Goal: Task Accomplishment & Management: Use online tool/utility

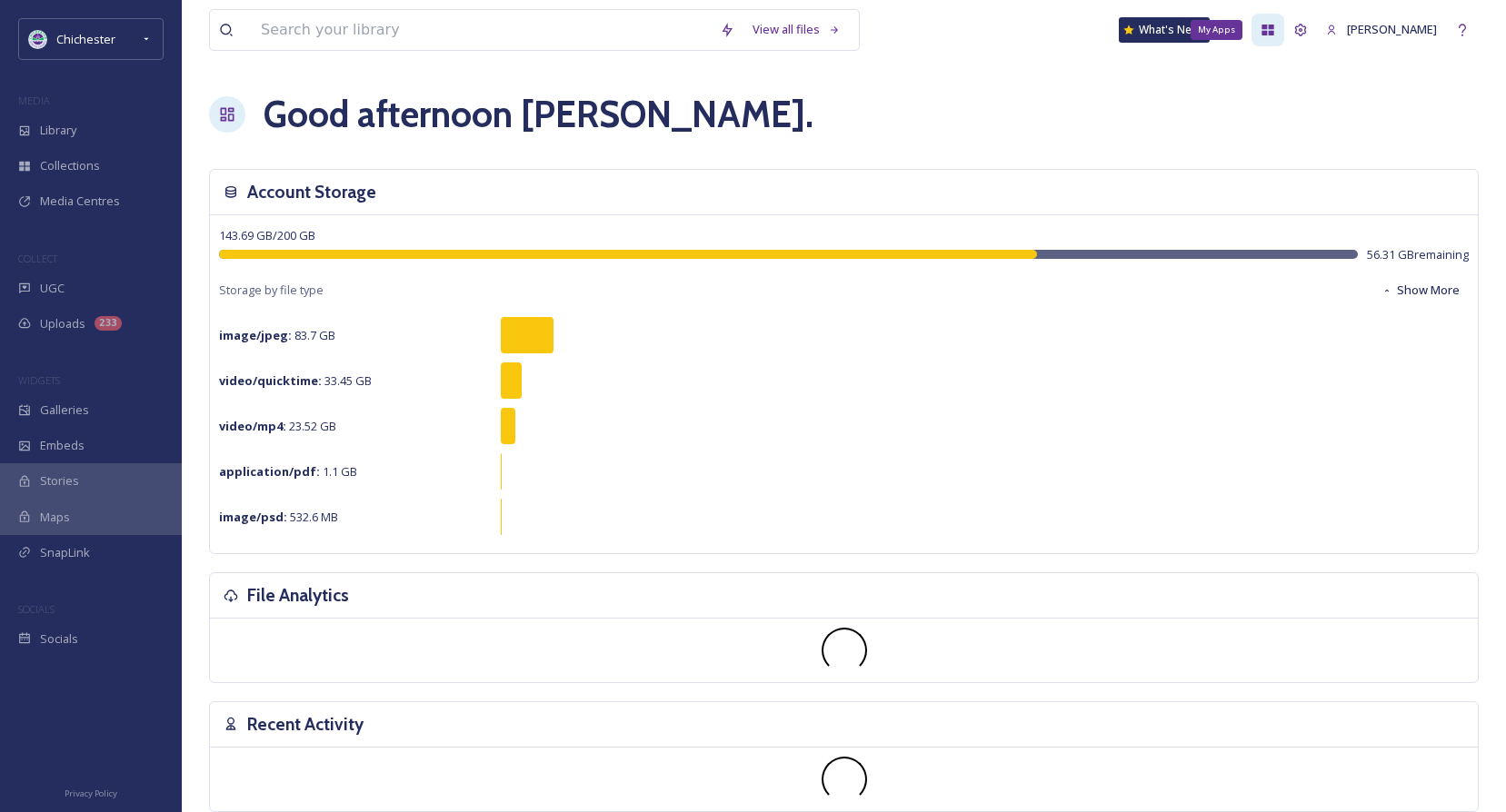
click at [1284, 30] on div "My Apps" at bounding box center [1267, 29] width 32 height 32
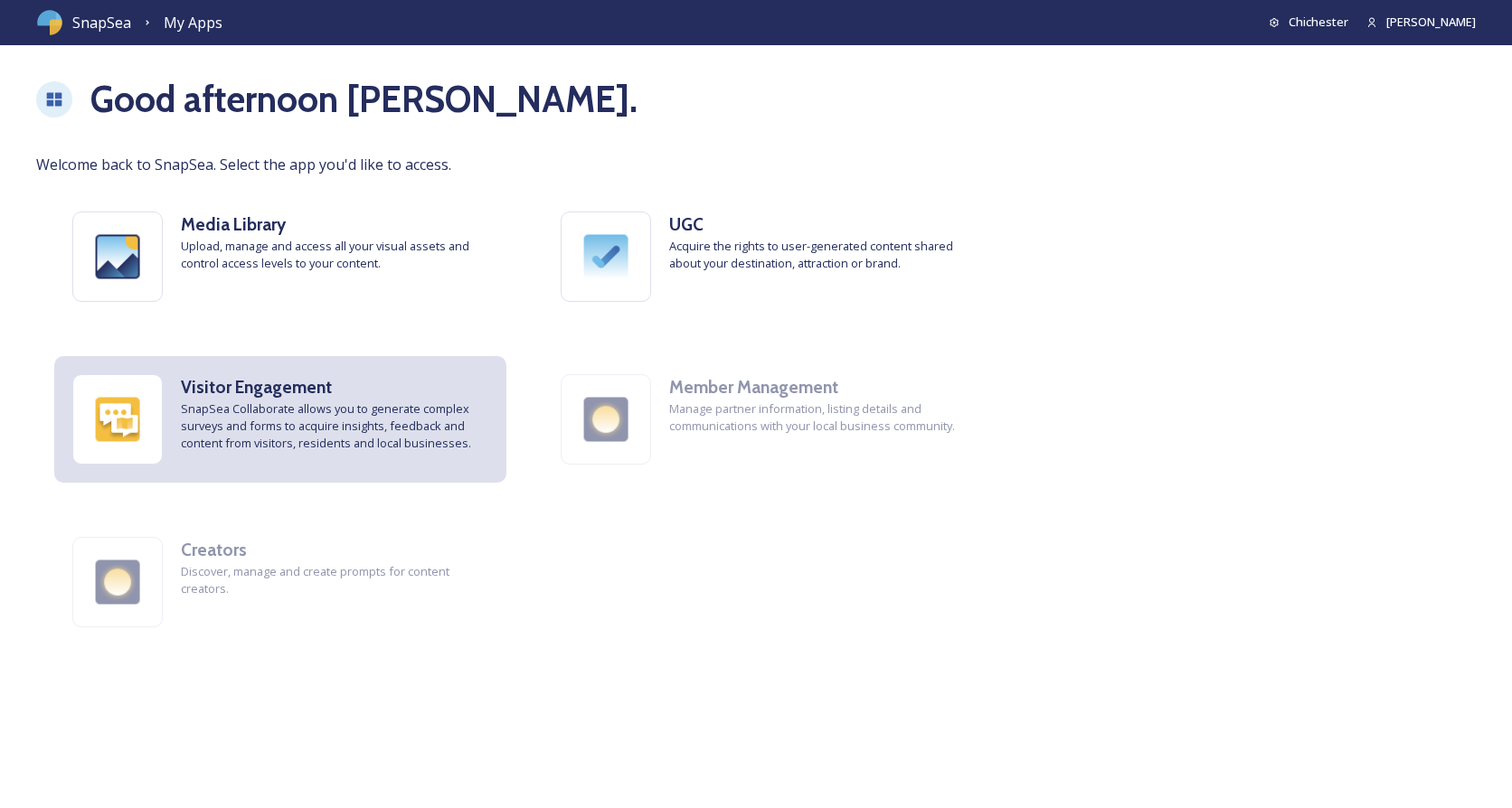
click at [261, 442] on span "SnapSea Collaborate allows you to generate complex surveys and forms to acquire…" at bounding box center [333, 427] width 307 height 53
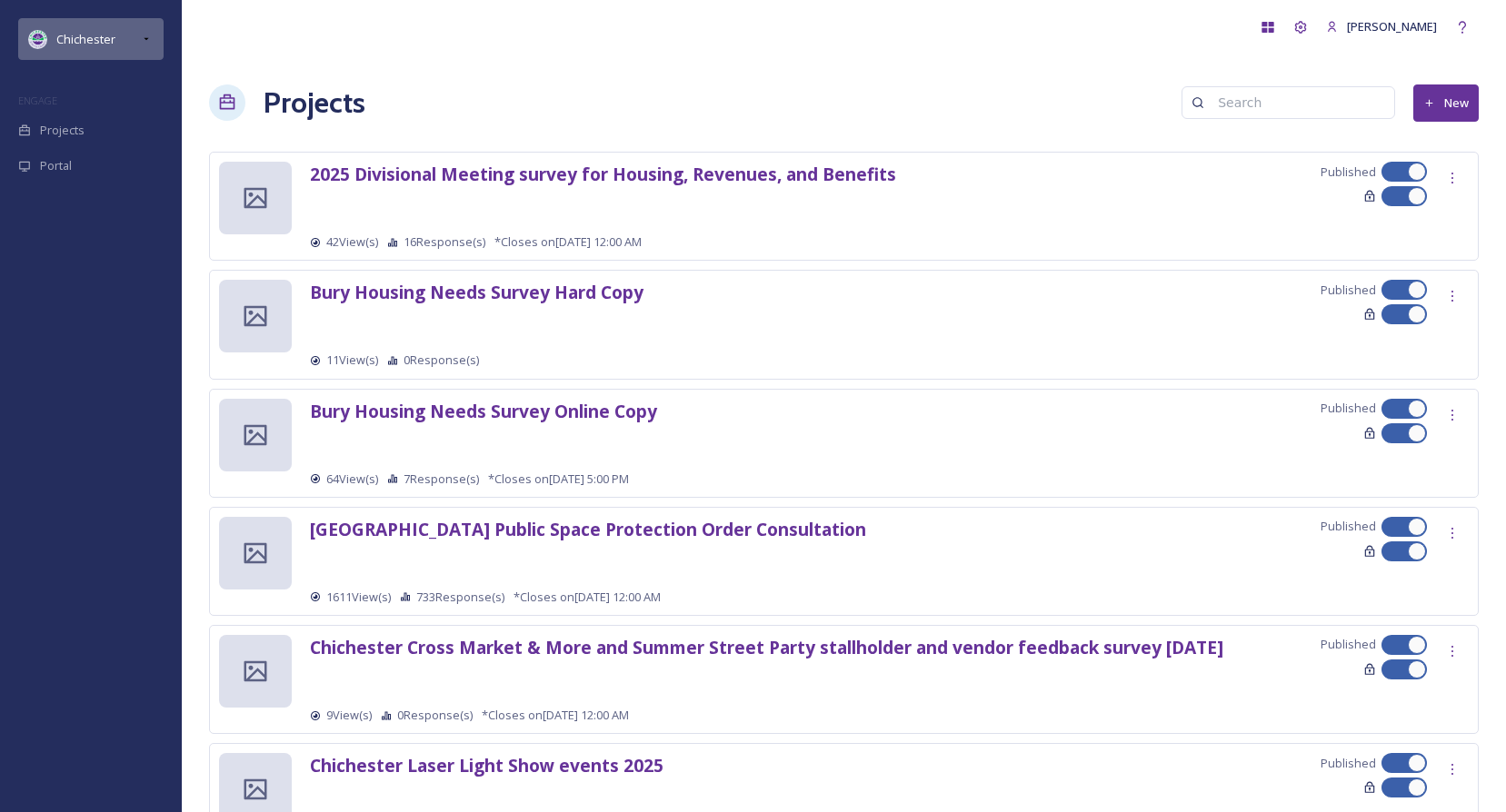
click at [135, 38] on div "Chichester" at bounding box center [91, 39] width 145 height 42
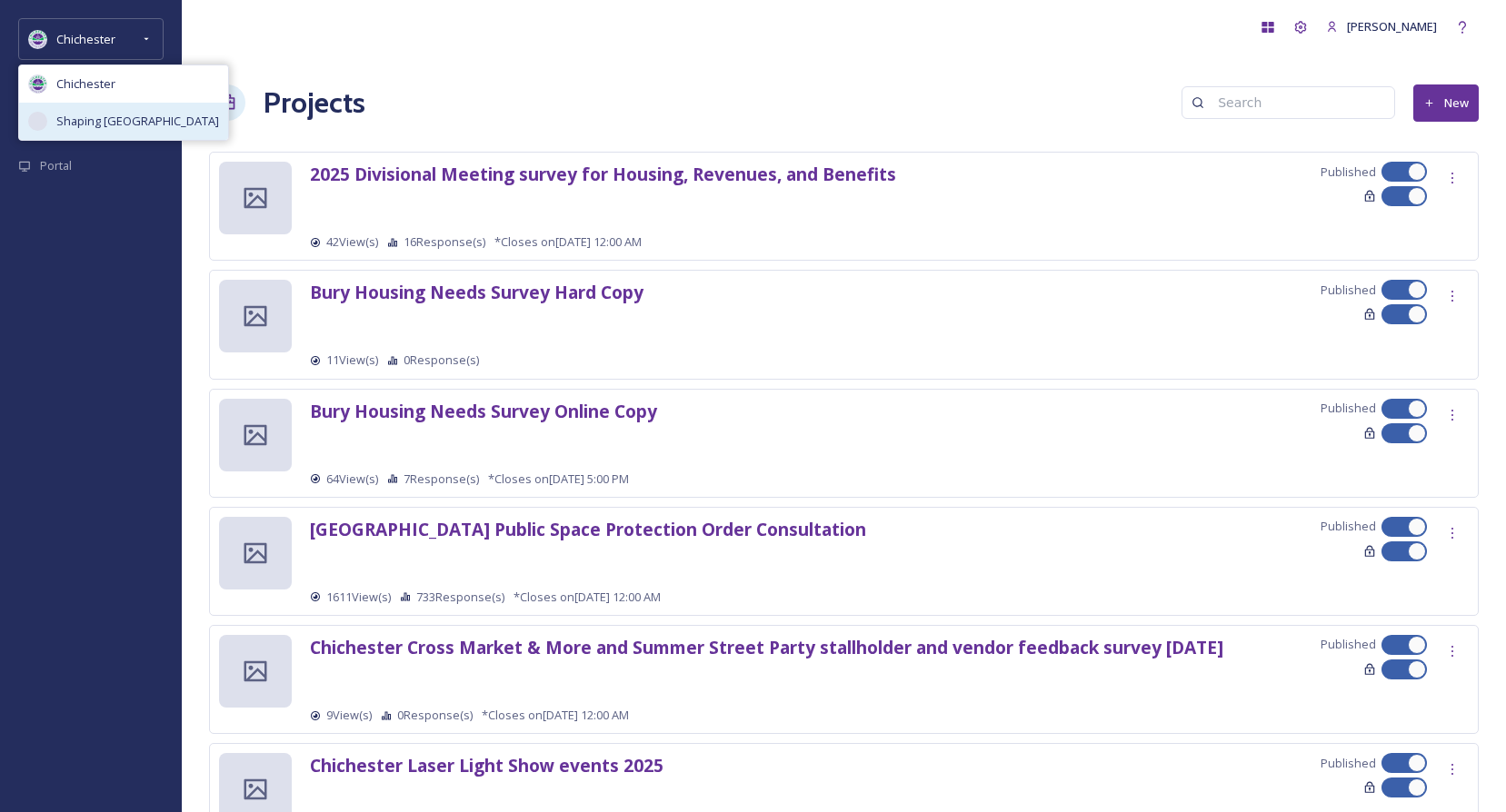
click at [127, 114] on span "Shaping [GEOGRAPHIC_DATA]" at bounding box center [137, 121] width 163 height 18
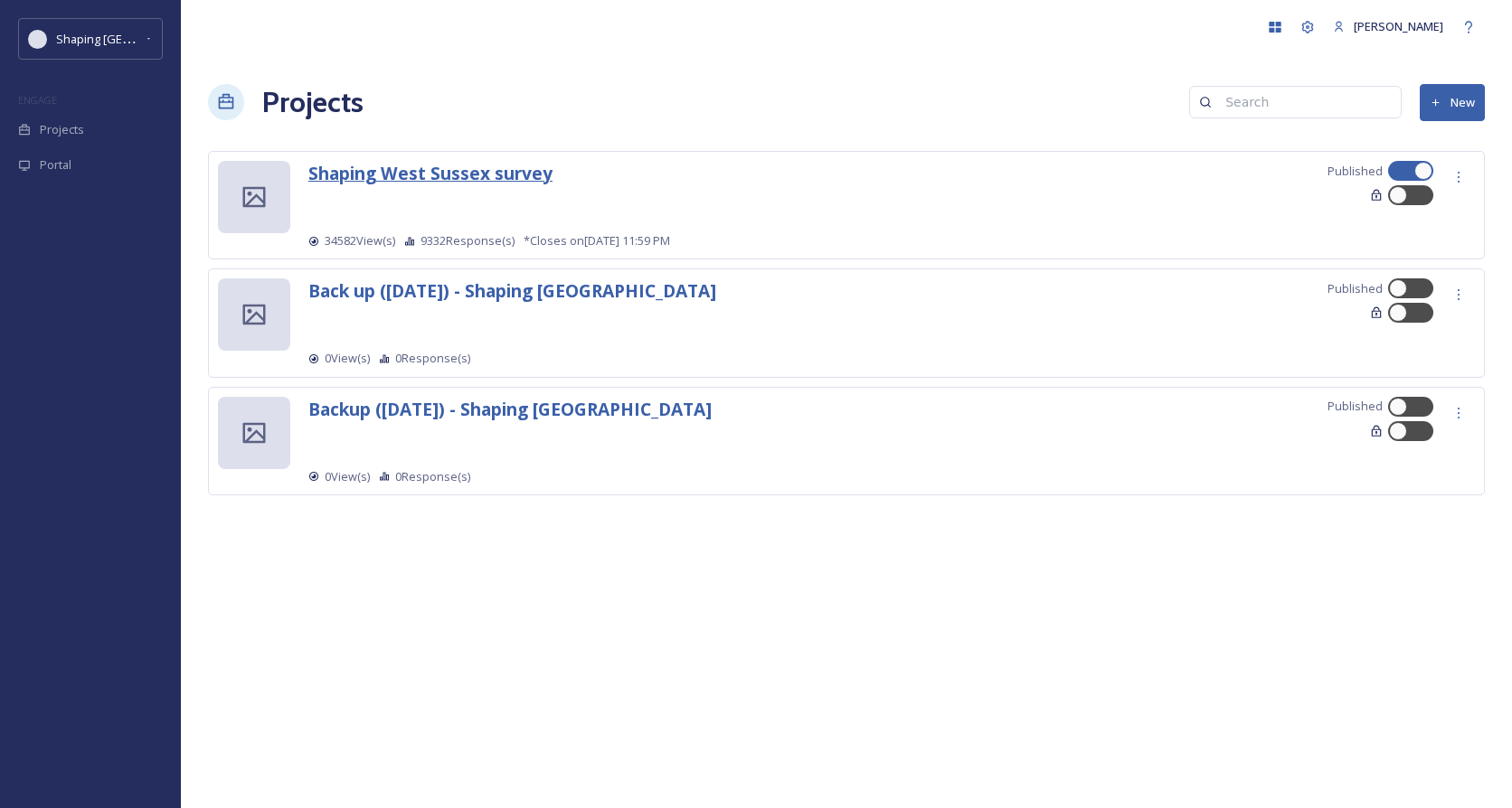
click at [523, 181] on strong "Shaping West Sussex survey" at bounding box center [430, 173] width 244 height 24
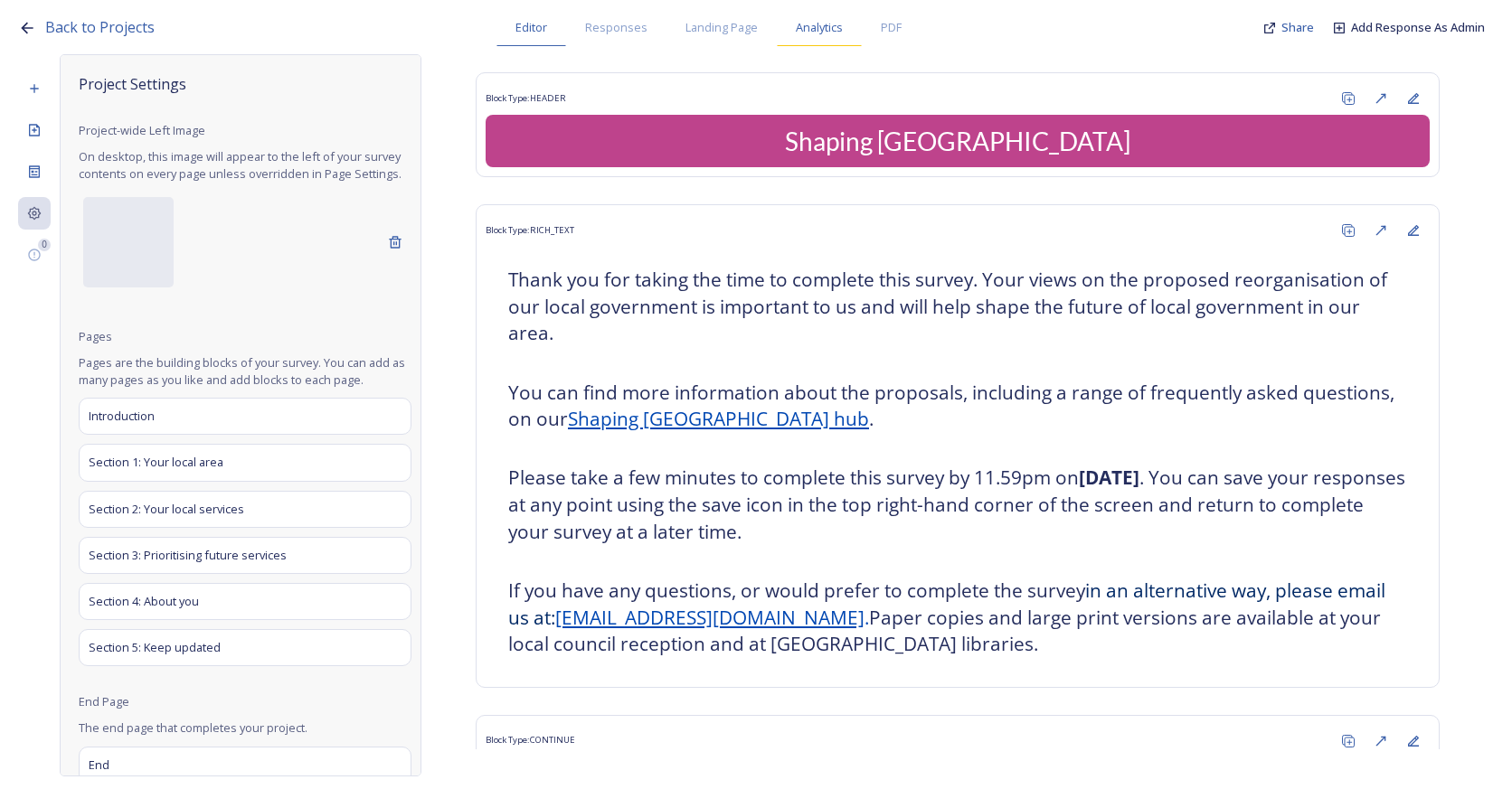
click at [791, 31] on div "Analytics" at bounding box center [819, 27] width 85 height 37
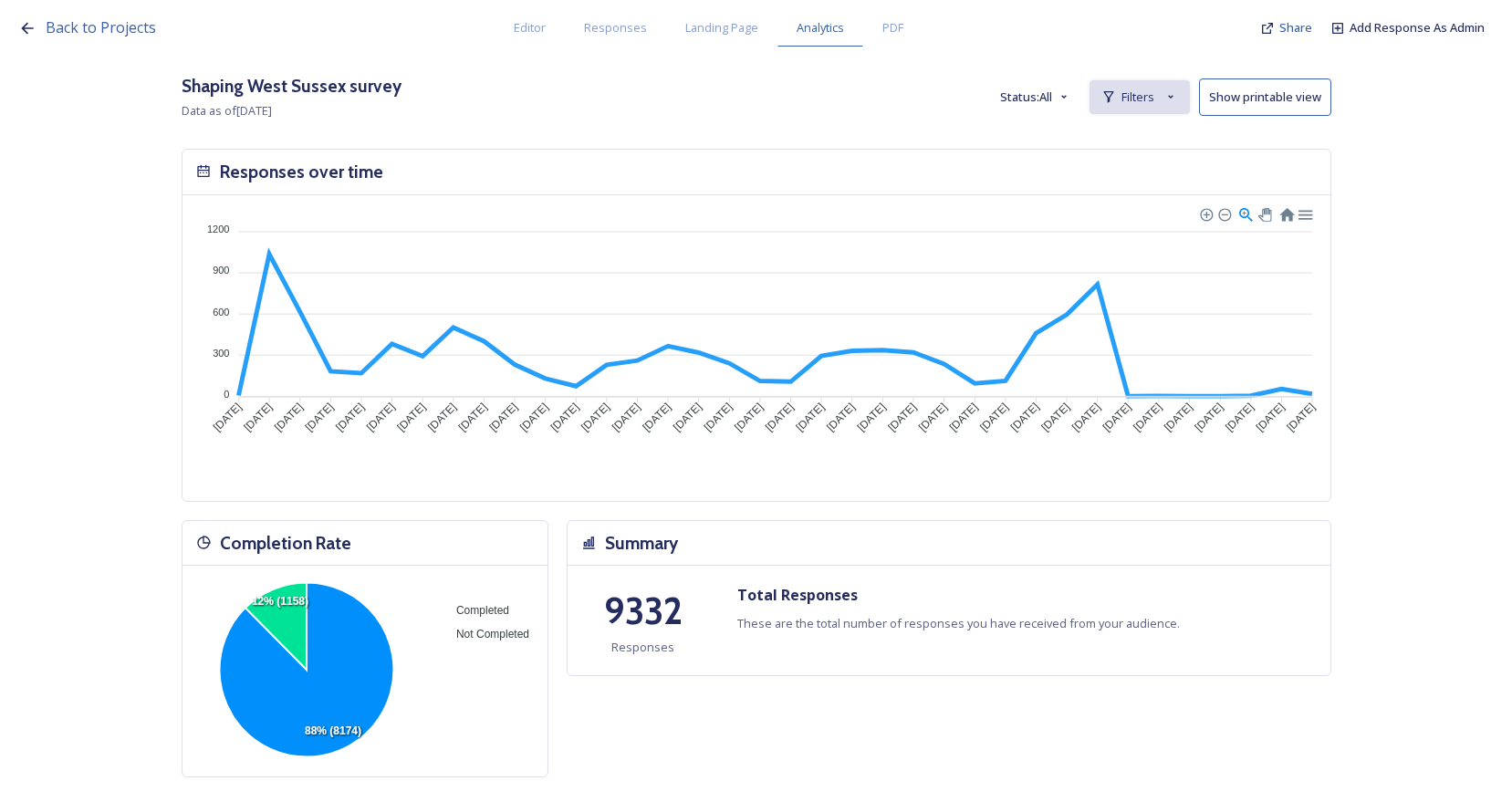
click at [1175, 96] on icon at bounding box center [1170, 96] width 15 height 15
click at [1167, 124] on div "New Filter" at bounding box center [1139, 137] width 98 height 35
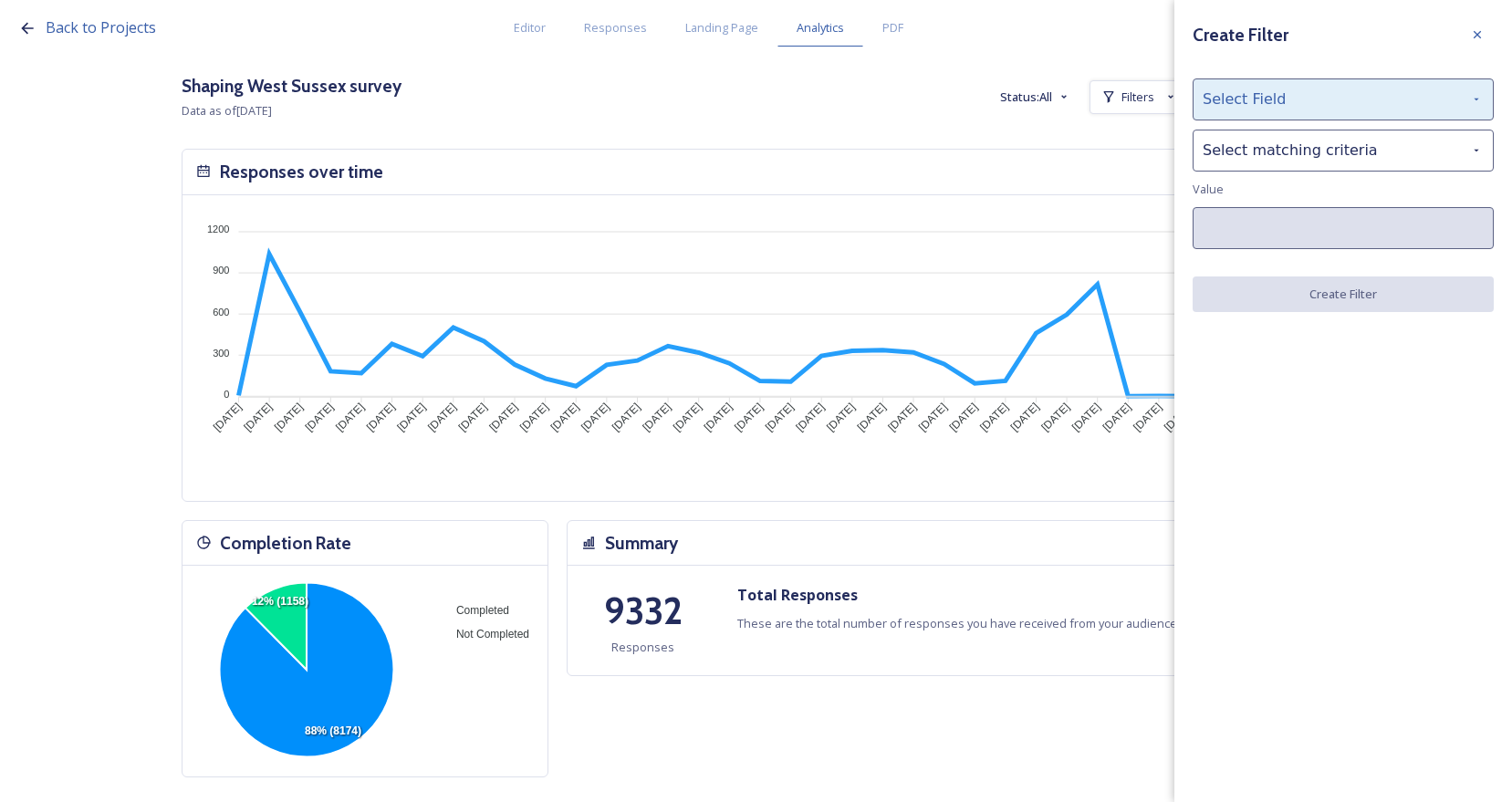
click at [1362, 98] on div "Select Field" at bounding box center [1343, 99] width 301 height 42
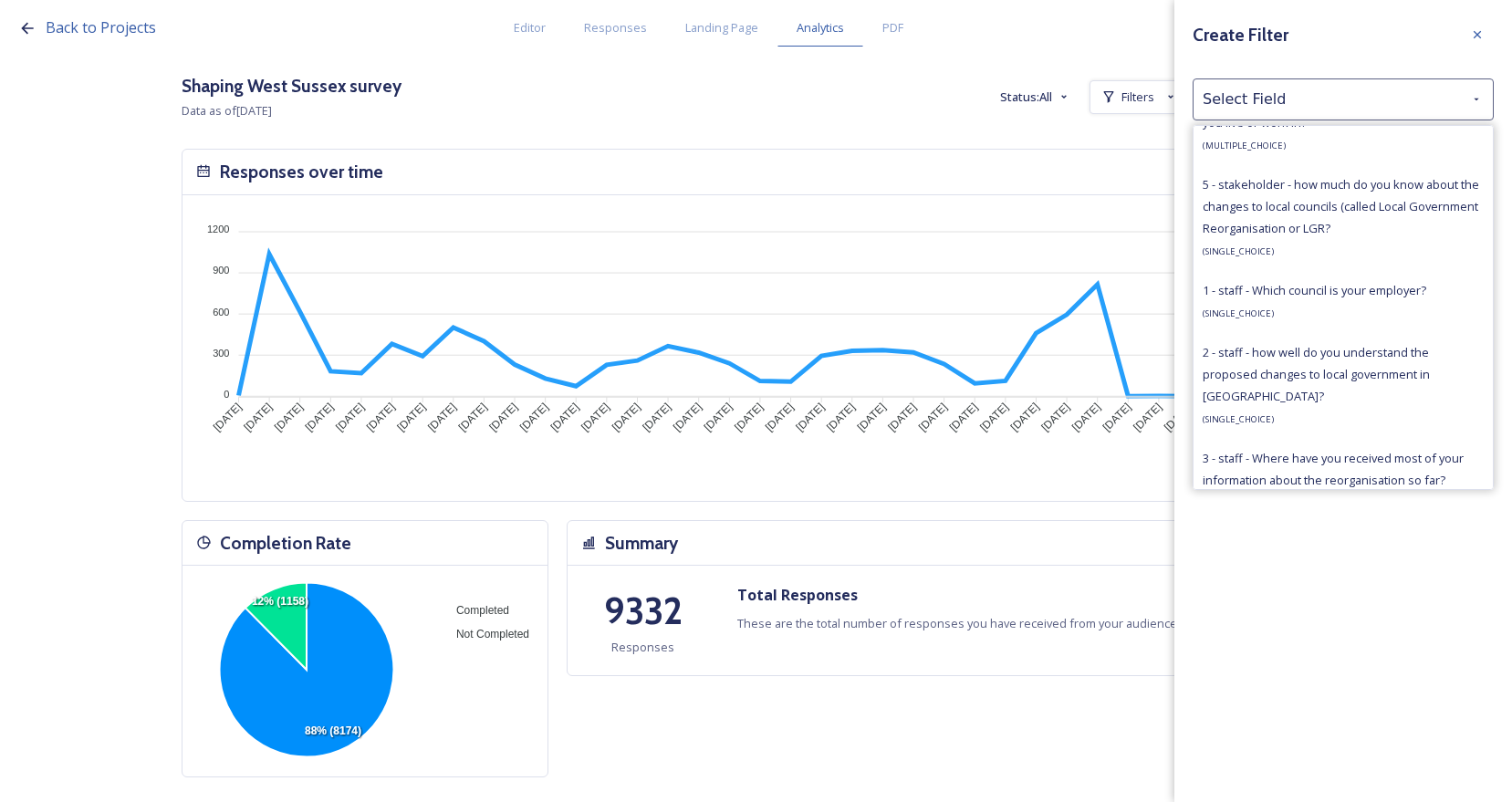
scroll to position [1369, 0]
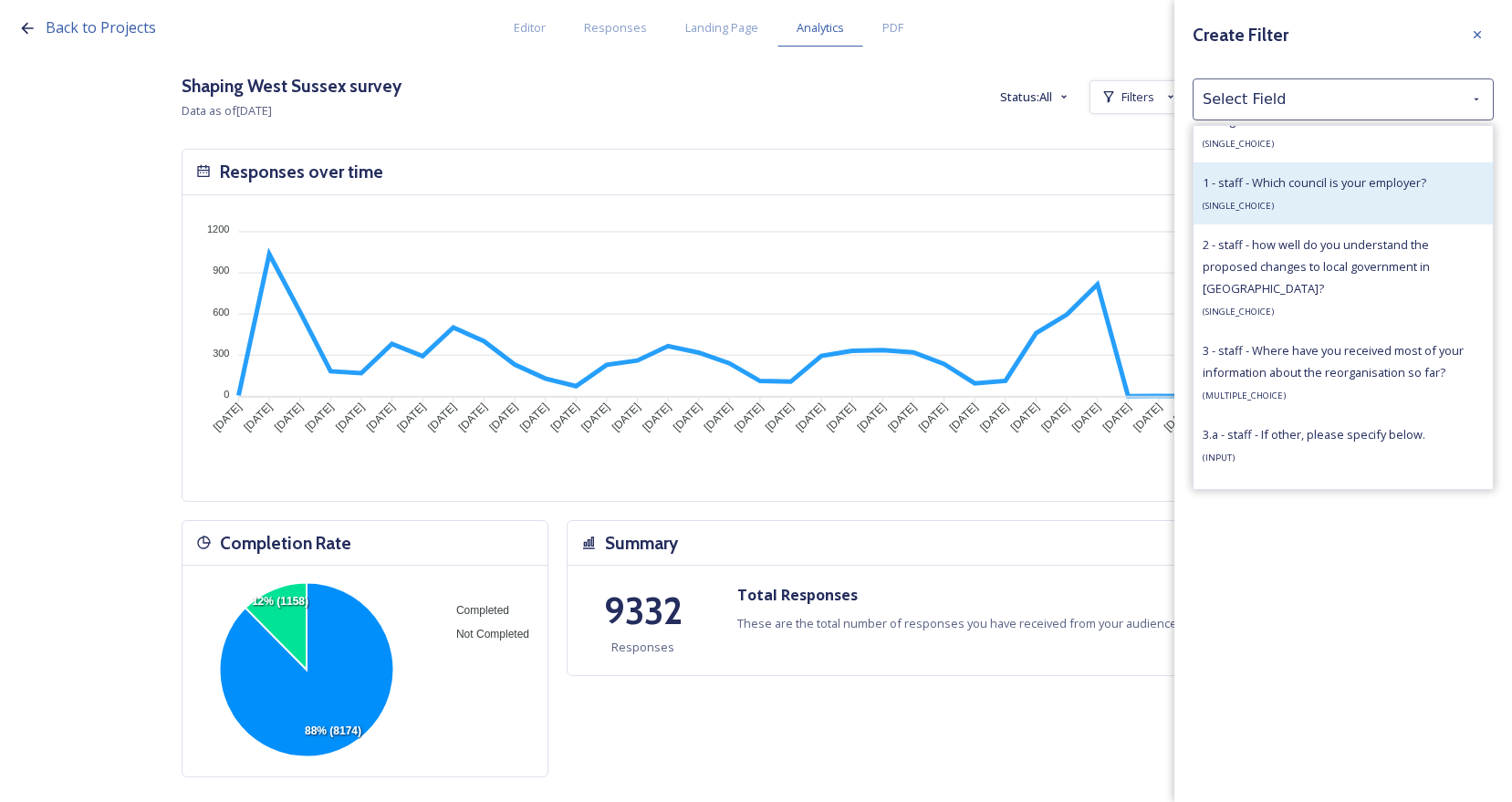
click at [1366, 210] on div "1 - staff - Which council is your employer? ( SINGLE_CHOICE )" at bounding box center [1313, 193] width 223 height 44
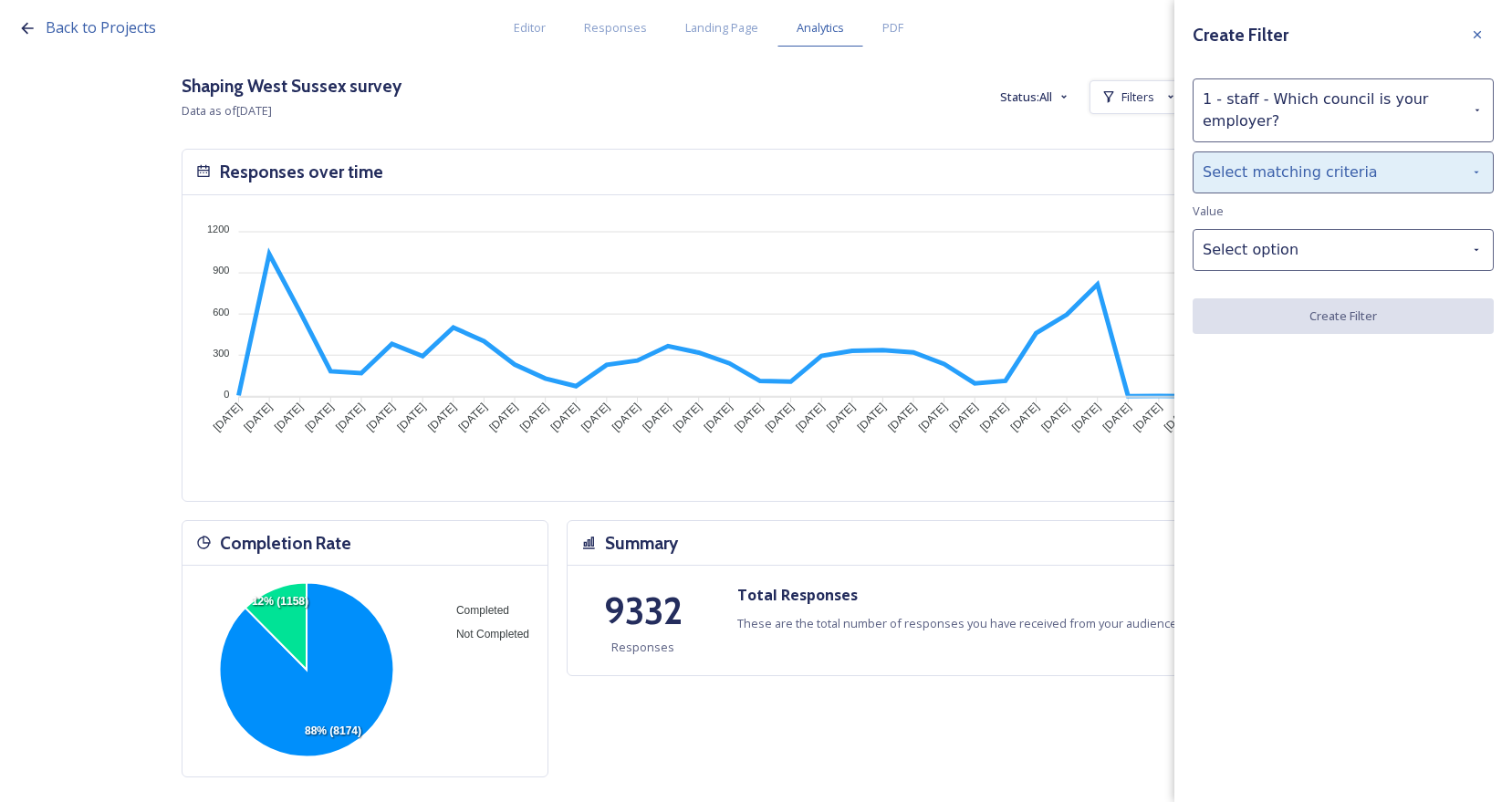
click at [1341, 183] on div "Select matching criteria" at bounding box center [1343, 172] width 301 height 42
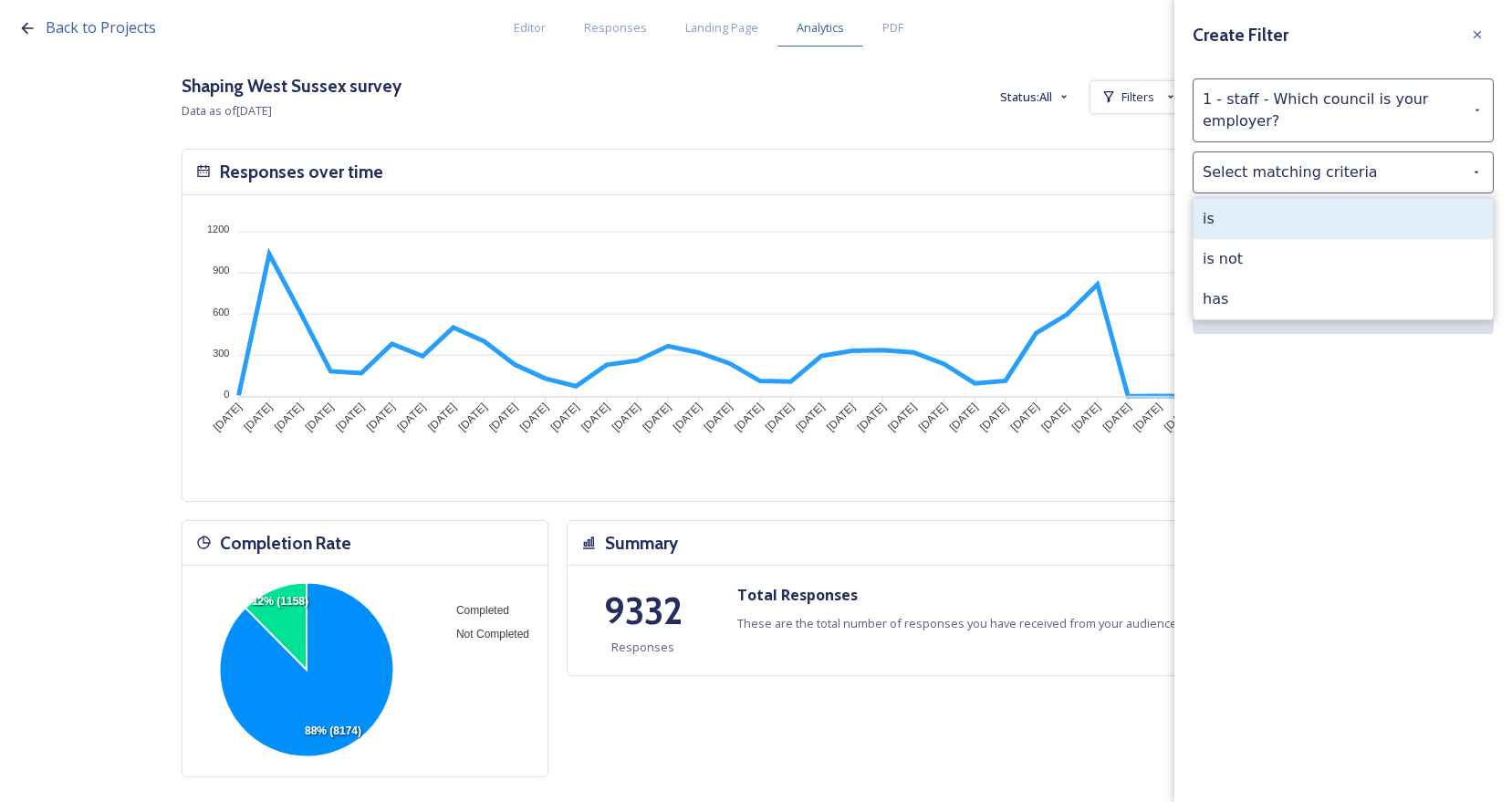
click at [1336, 231] on div "is" at bounding box center [1343, 218] width 299 height 40
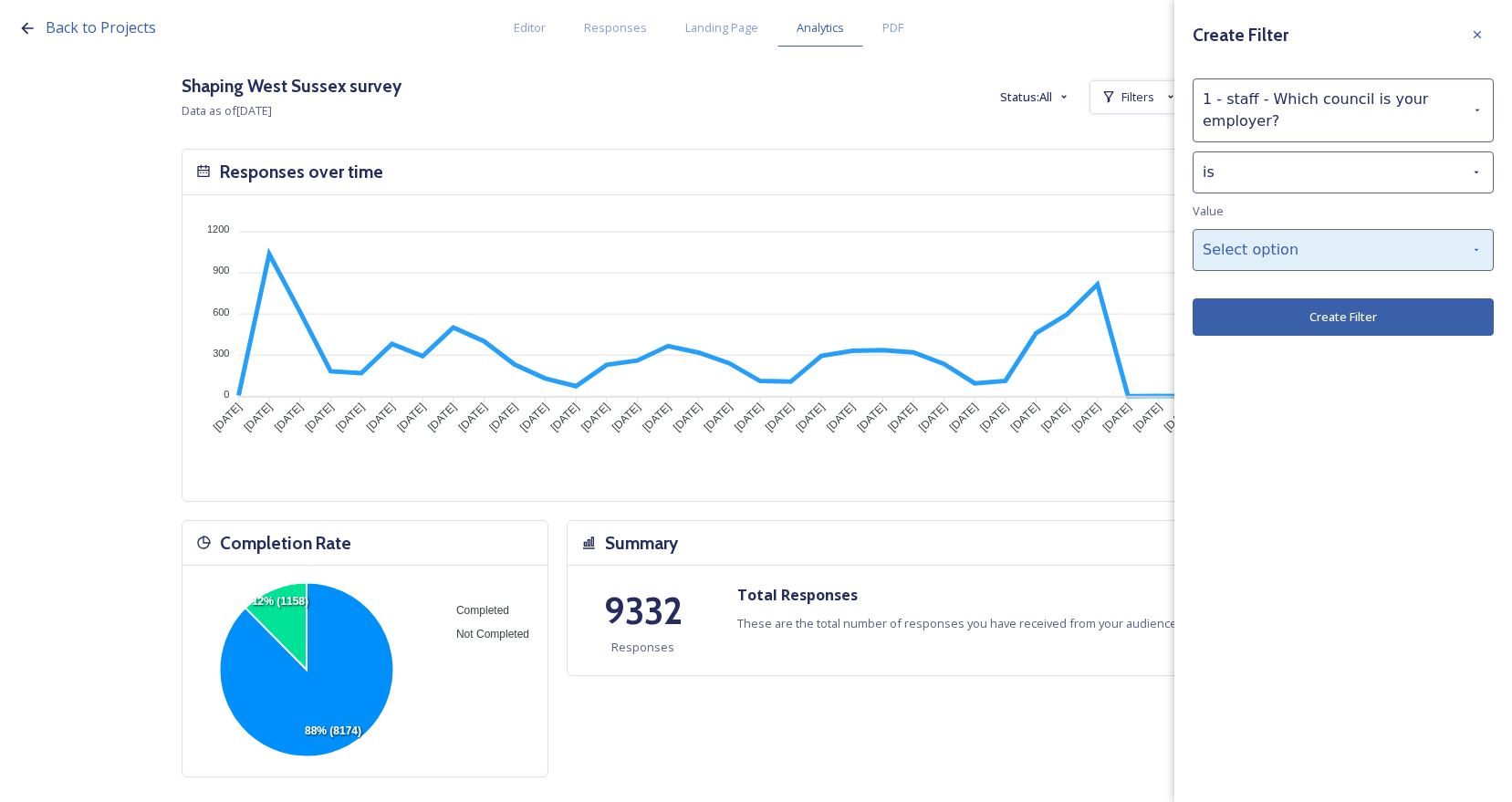
click at [1332, 252] on div "Select option" at bounding box center [1343, 250] width 301 height 42
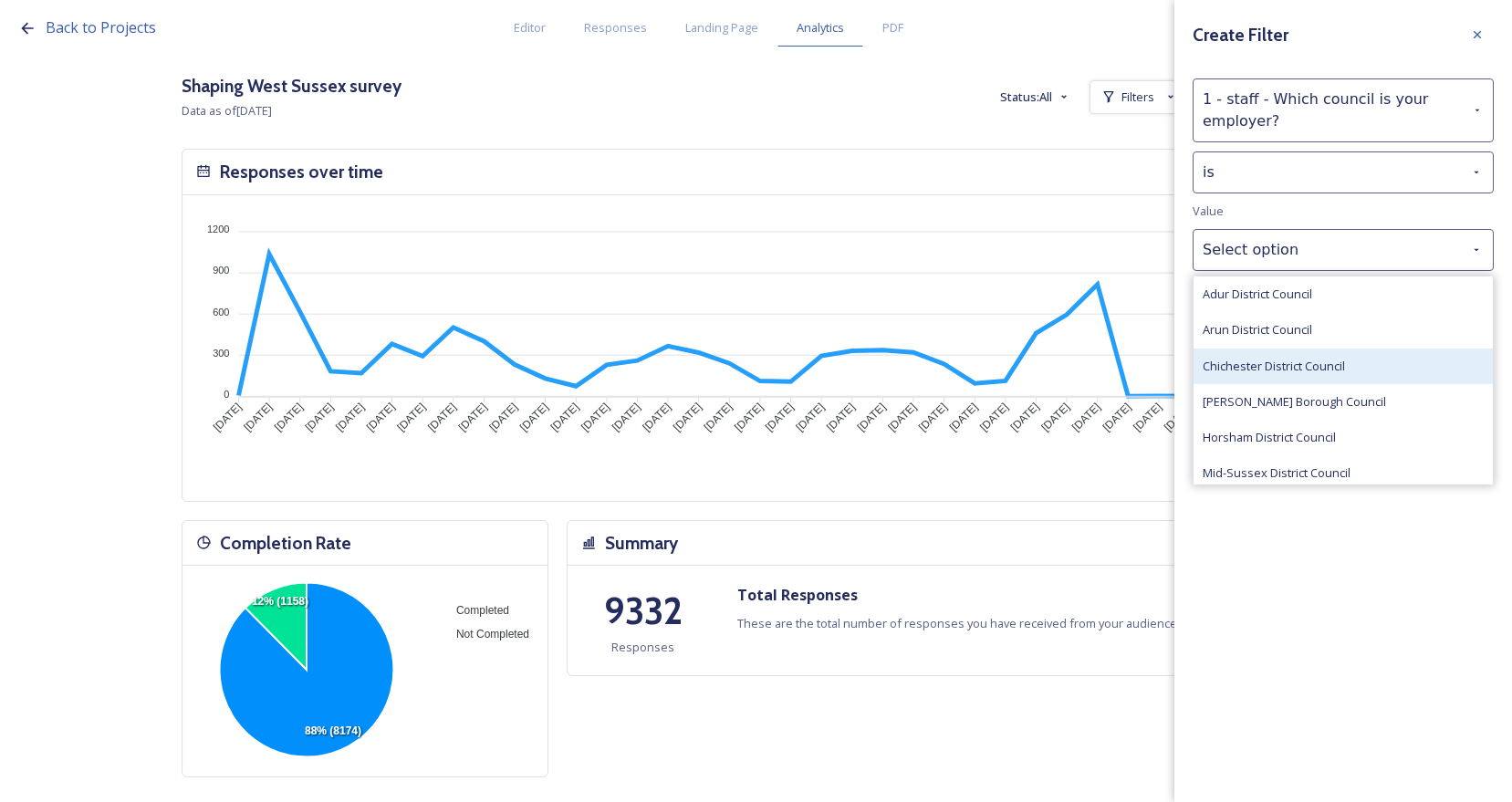
click at [1334, 374] on span "Chichester District Council" at bounding box center [1273, 367] width 143 height 18
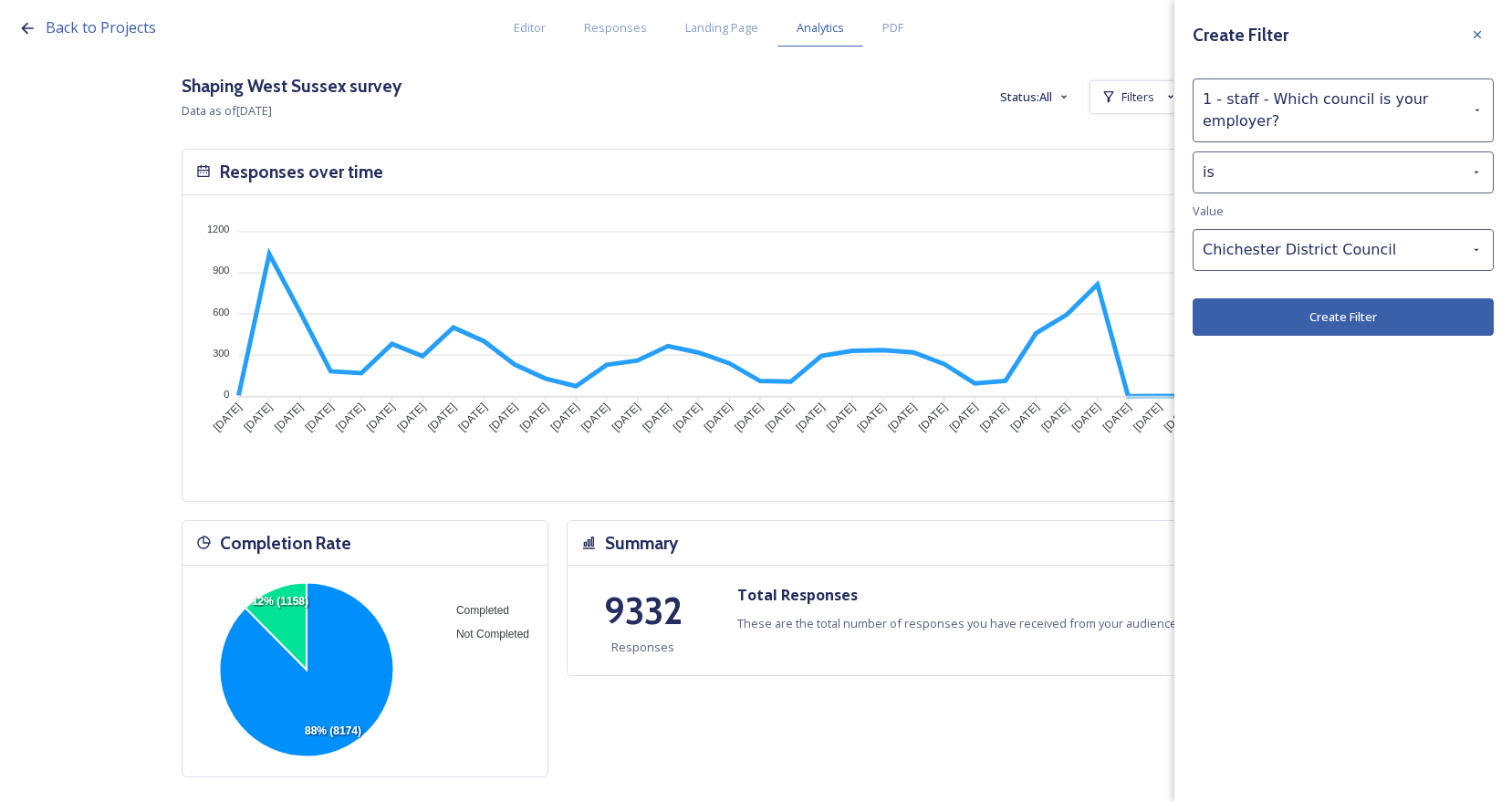
click at [1337, 321] on button "Create Filter" at bounding box center [1343, 317] width 301 height 37
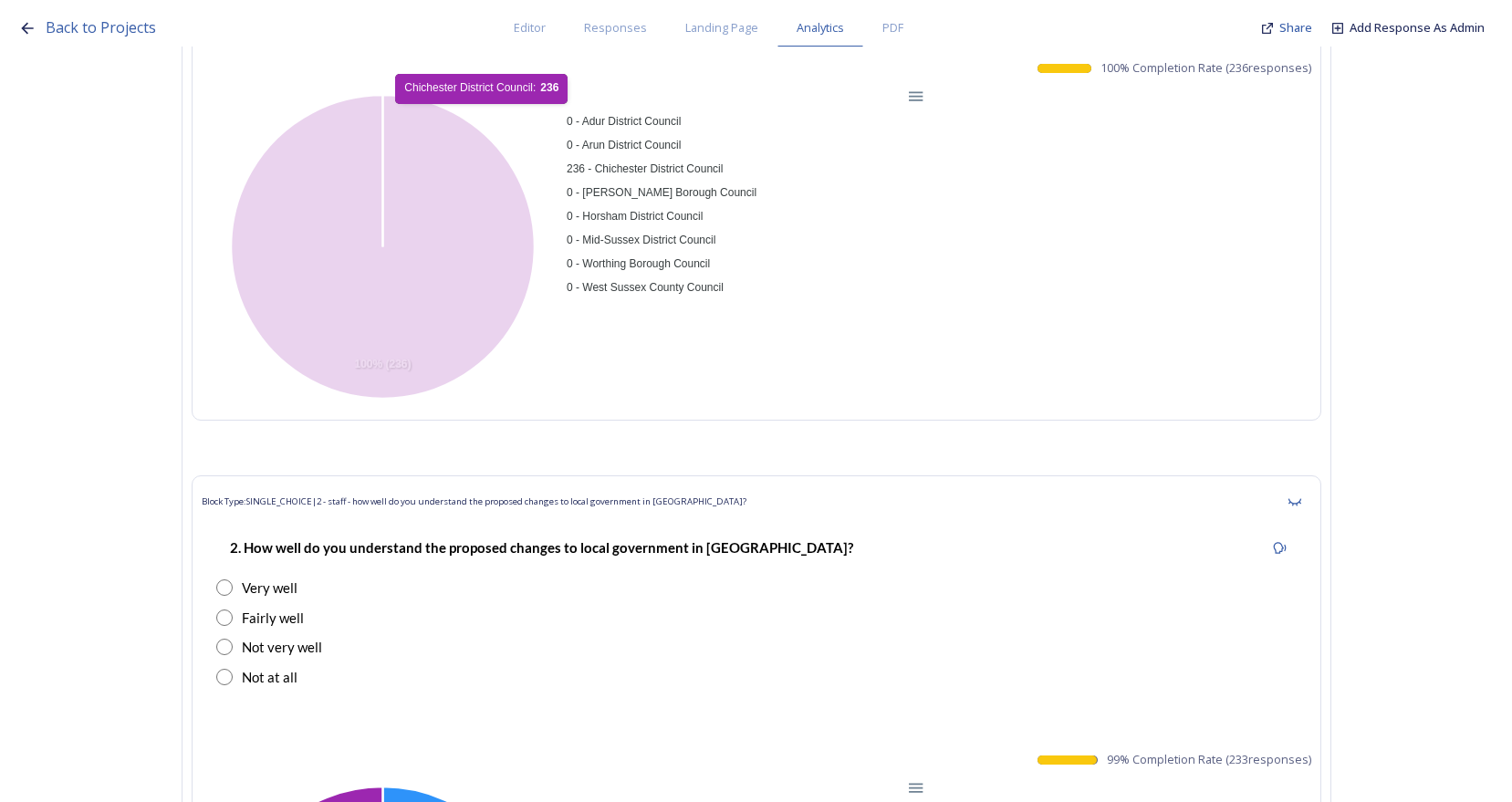
scroll to position [11954, 0]
